Goal: Transaction & Acquisition: Subscribe to service/newsletter

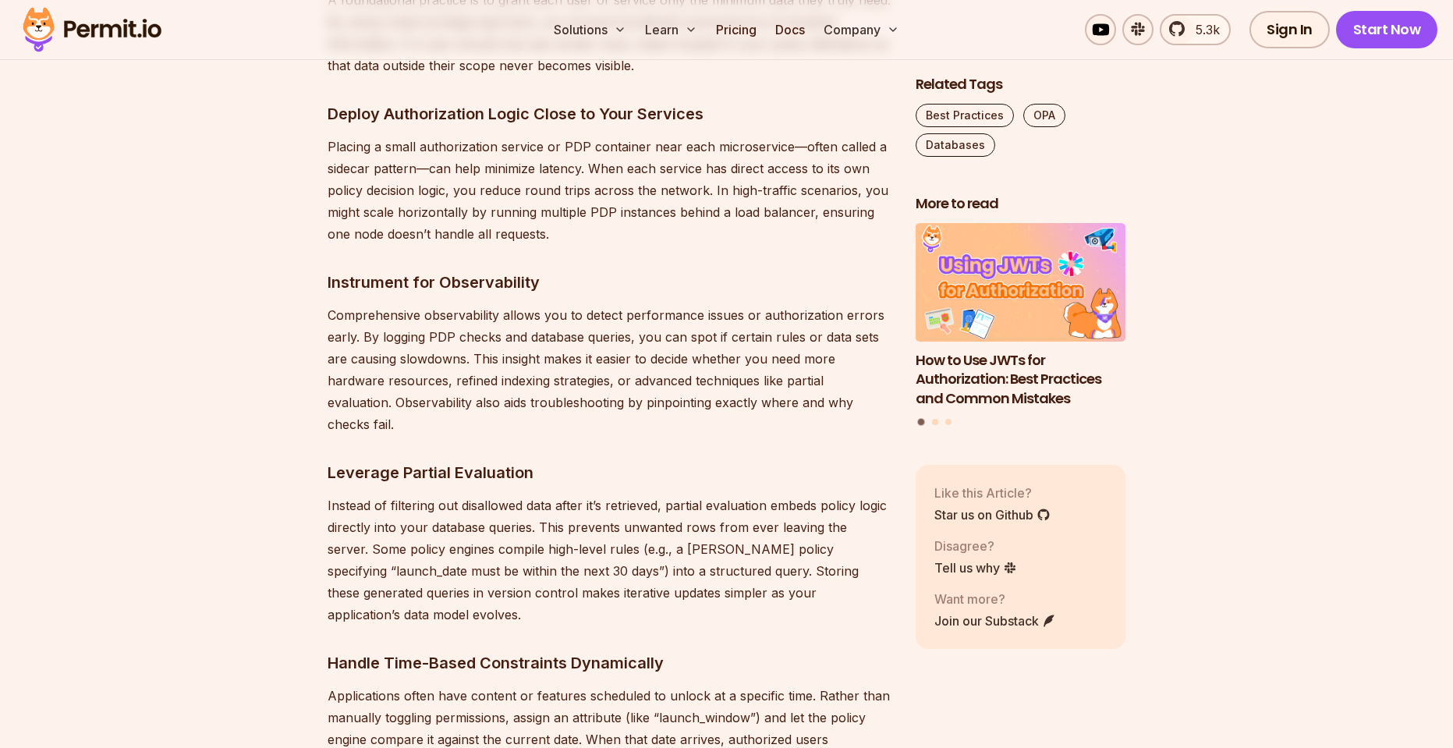
scroll to position [7860, 0]
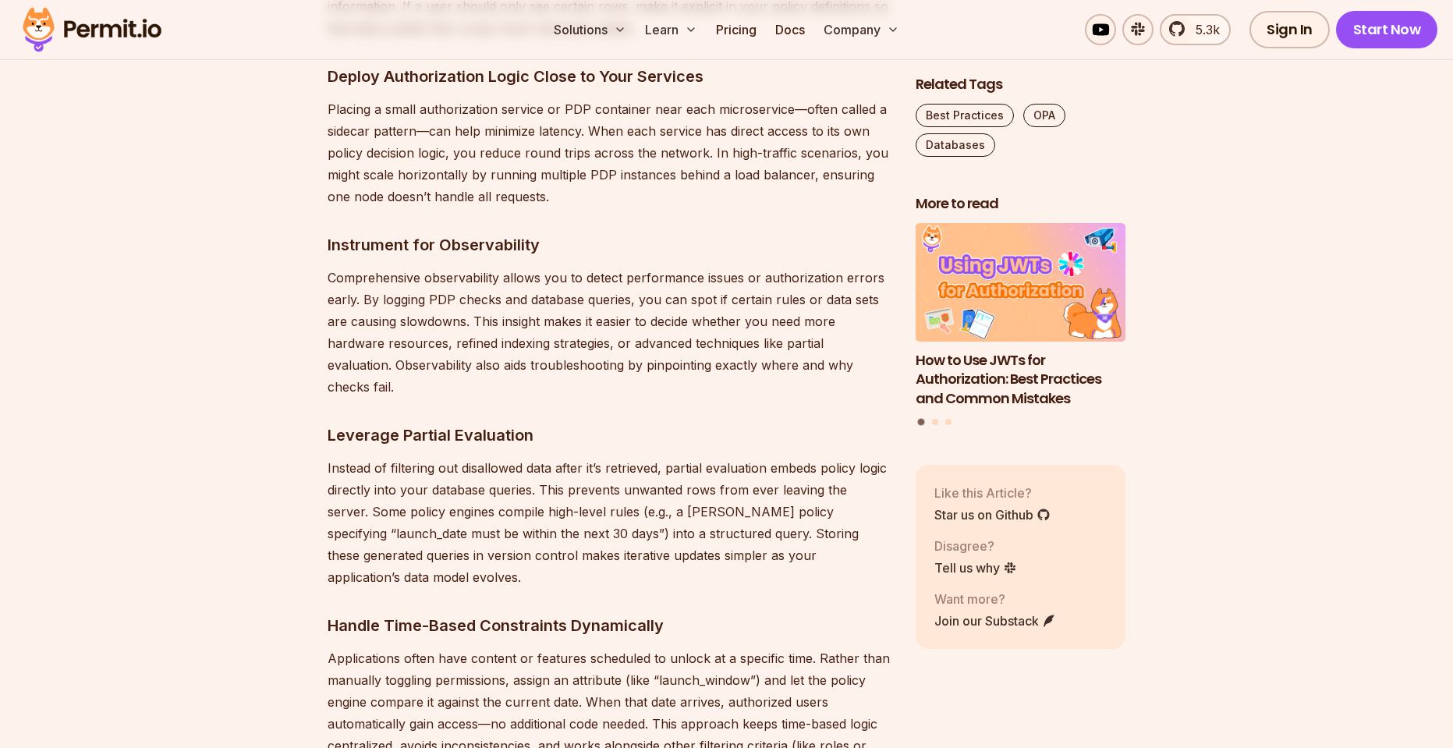
drag, startPoint x: 616, startPoint y: 375, endPoint x: 618, endPoint y: 366, distance: 9.5
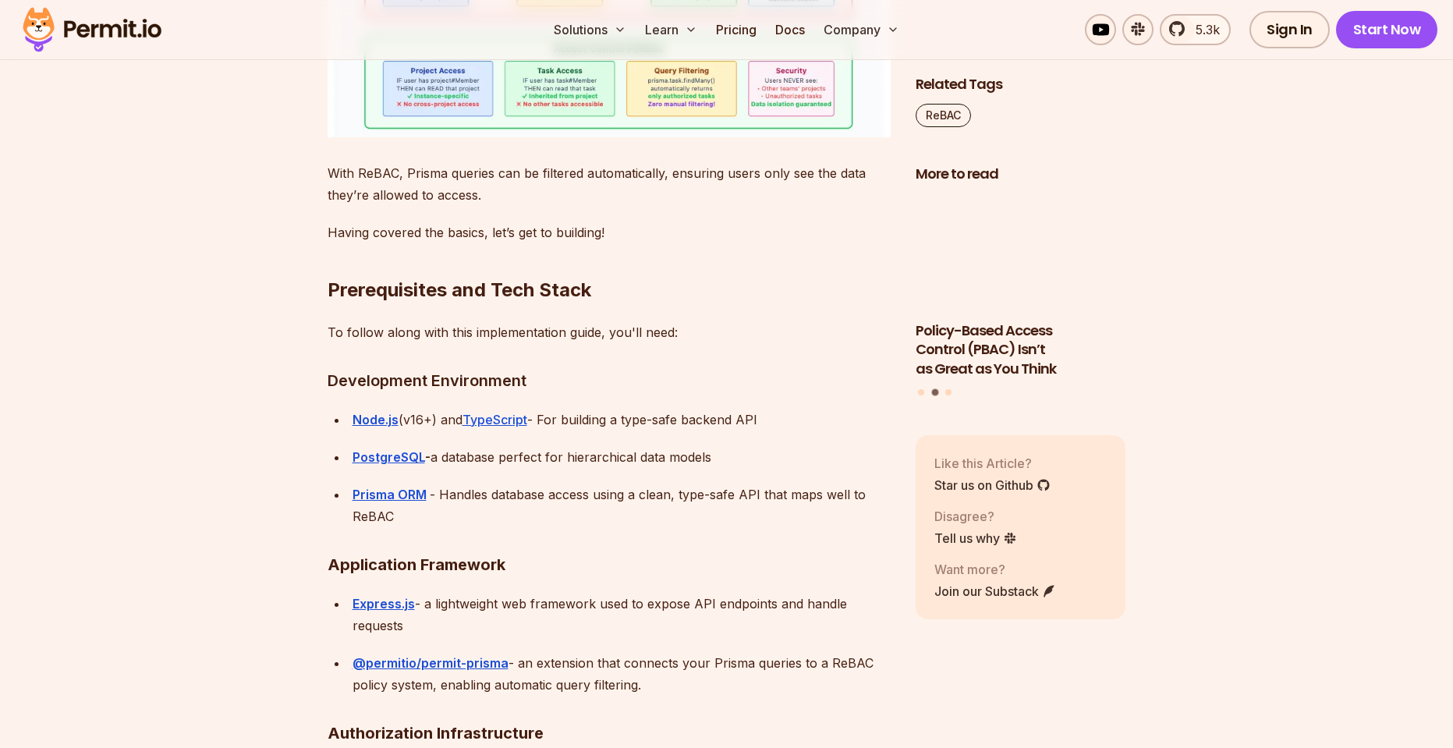
scroll to position [3369, 0]
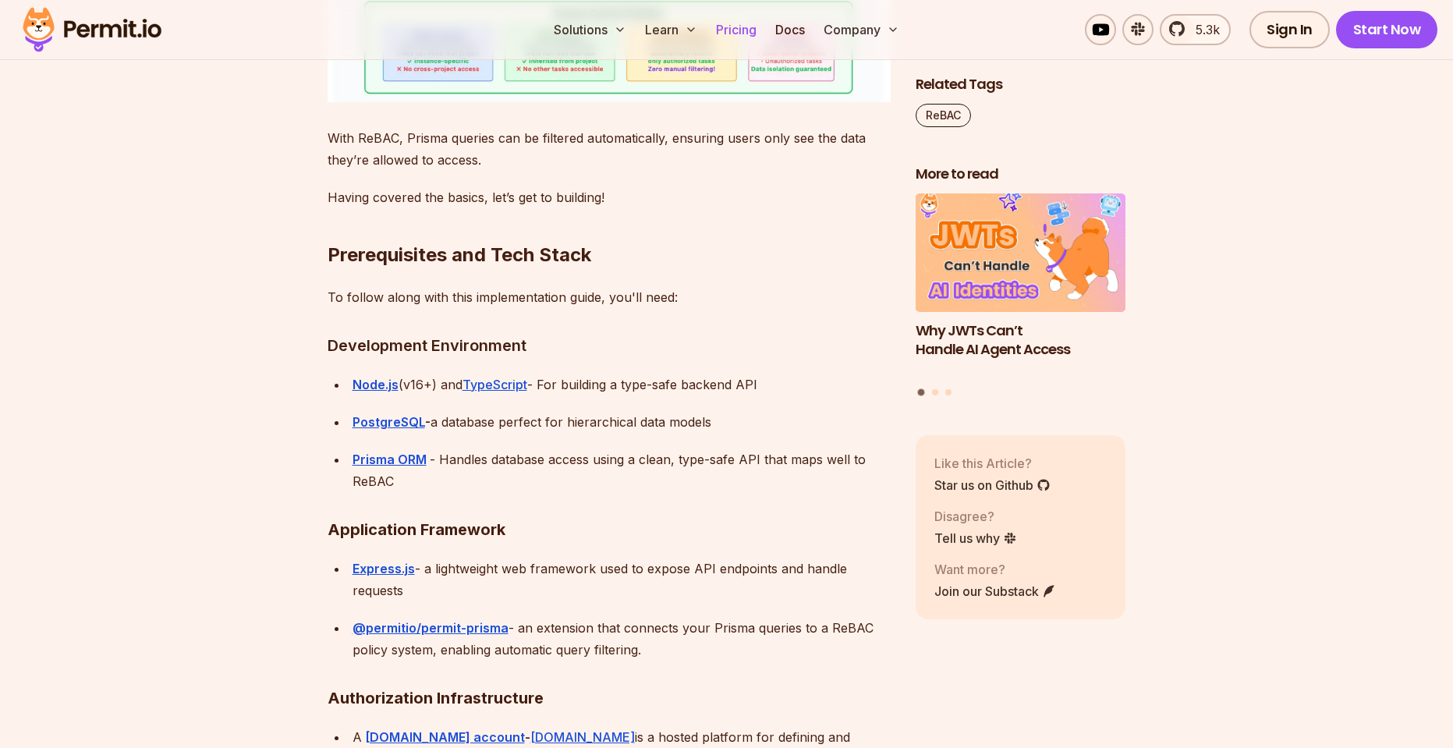
click at [734, 30] on link "Pricing" at bounding box center [736, 29] width 53 height 31
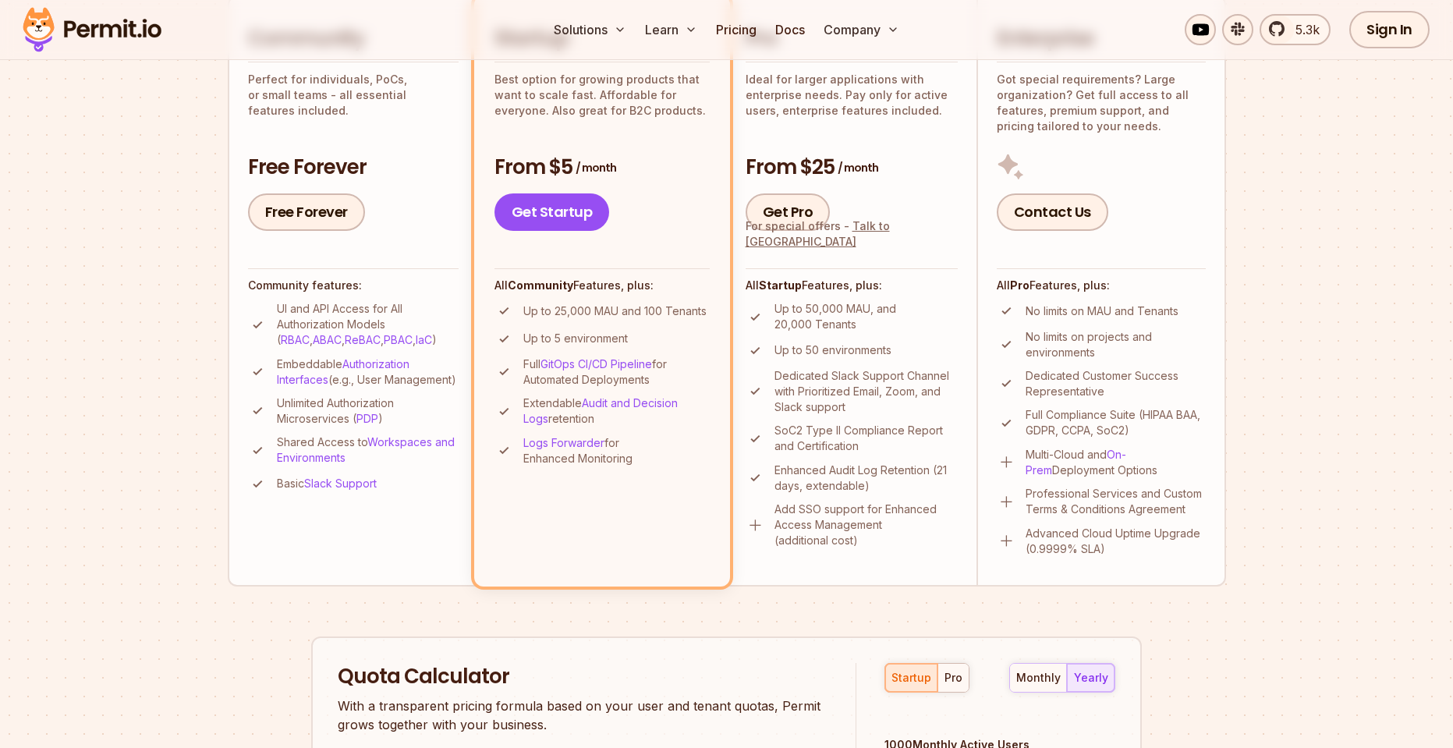
scroll to position [281, 0]
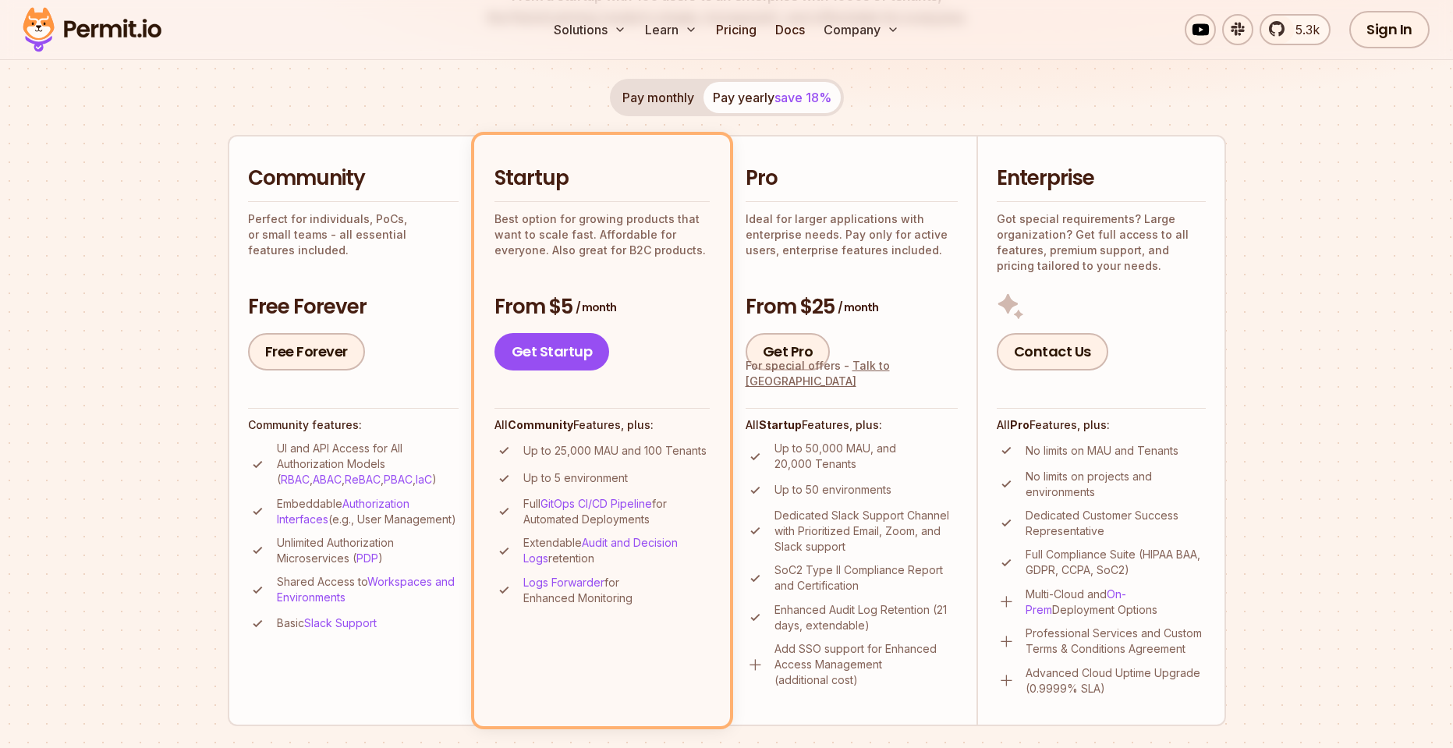
click at [672, 100] on button "Pay monthly" at bounding box center [658, 97] width 90 height 31
click at [745, 179] on h2 "Pro" at bounding box center [851, 179] width 212 height 28
click at [1031, 182] on h2 "Enterprise" at bounding box center [1101, 179] width 209 height 28
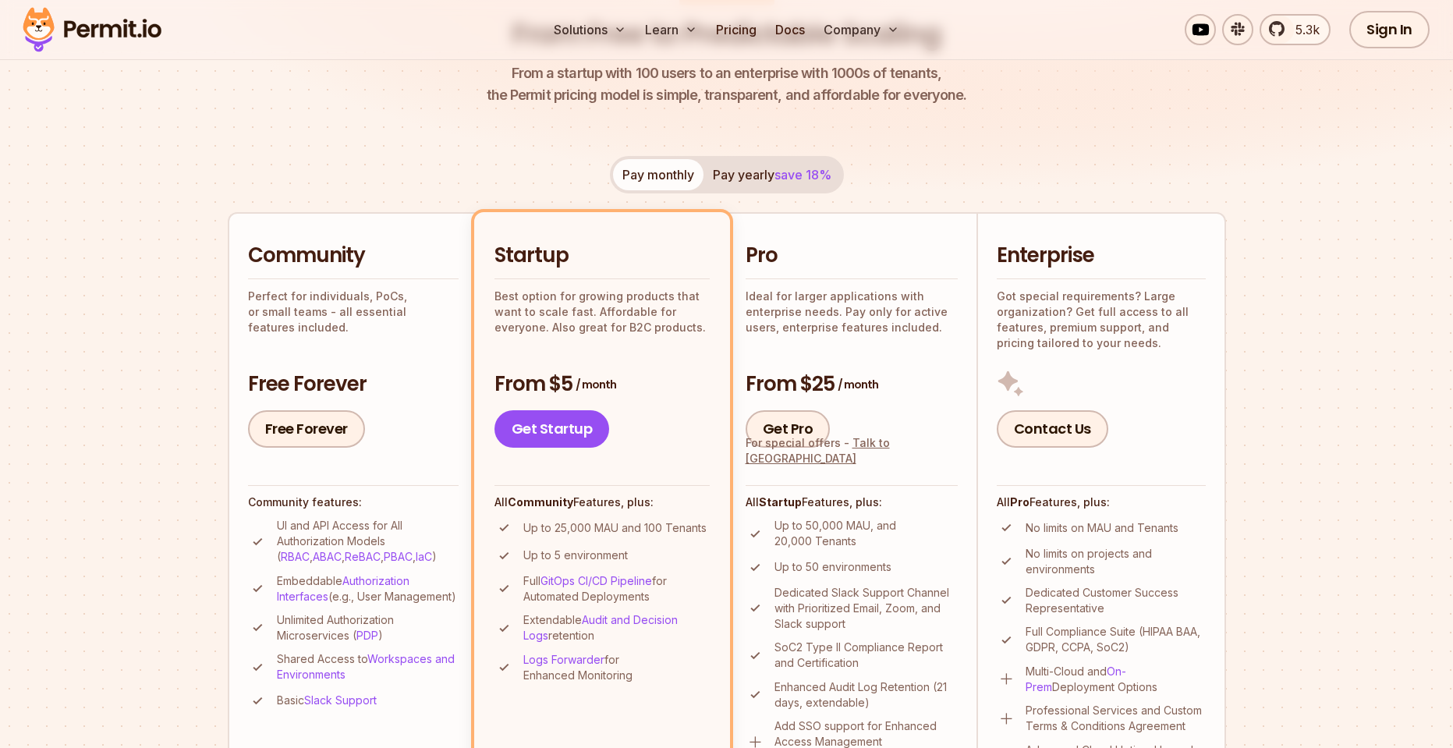
scroll to position [0, 0]
